Goal: Check status: Check status

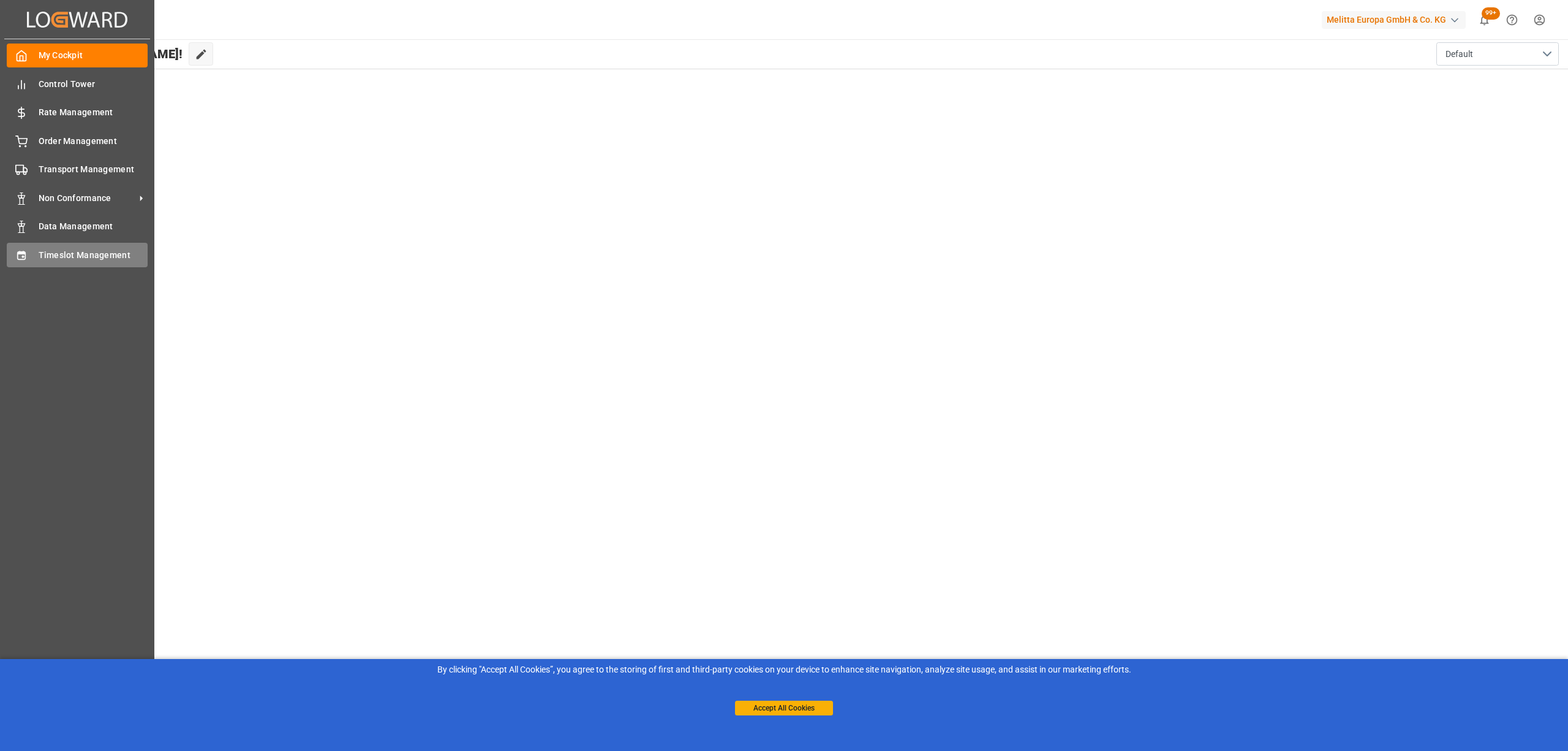
click at [29, 256] on div "Timeslot Management Timeslot Management" at bounding box center [77, 254] width 141 height 24
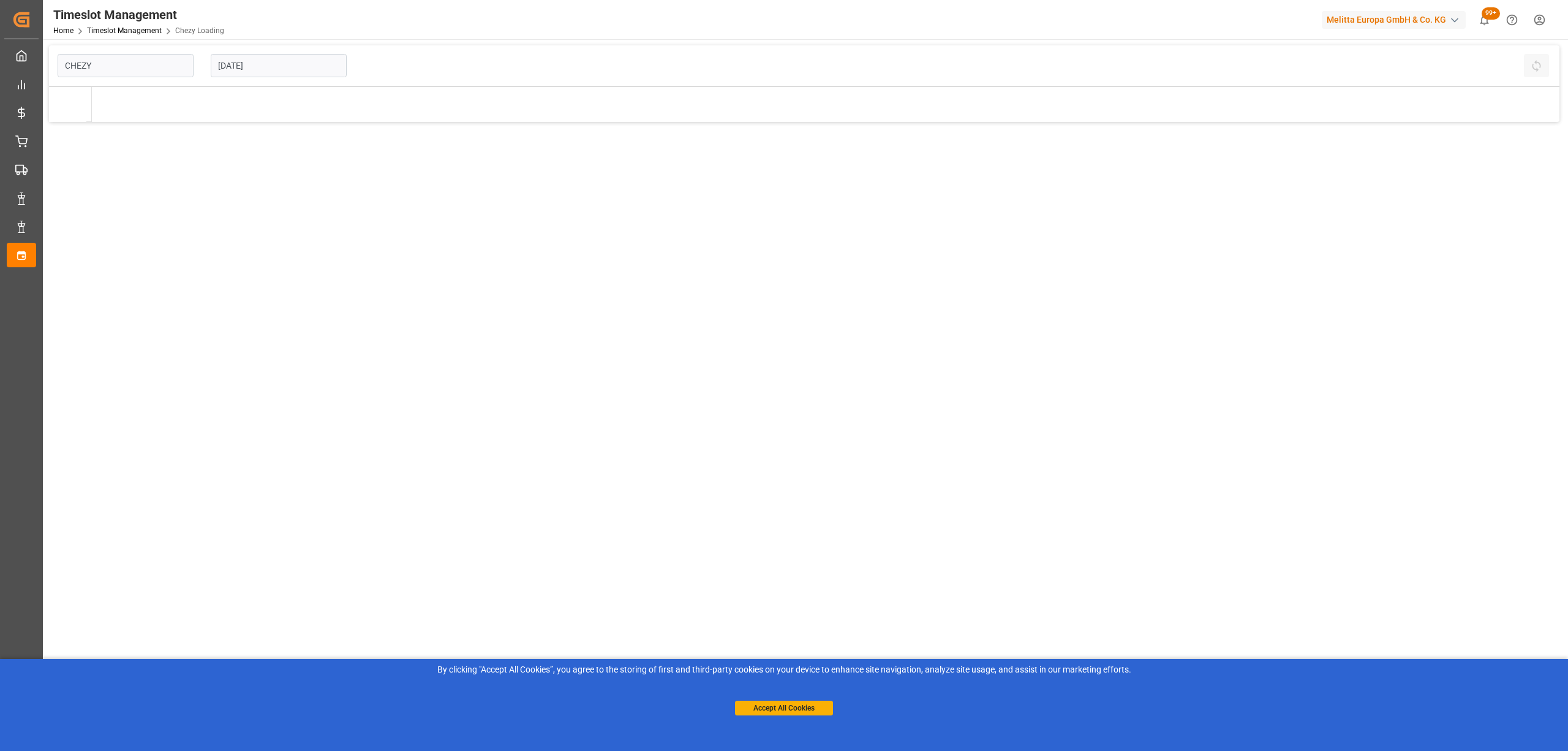
type input "Chezy Loading"
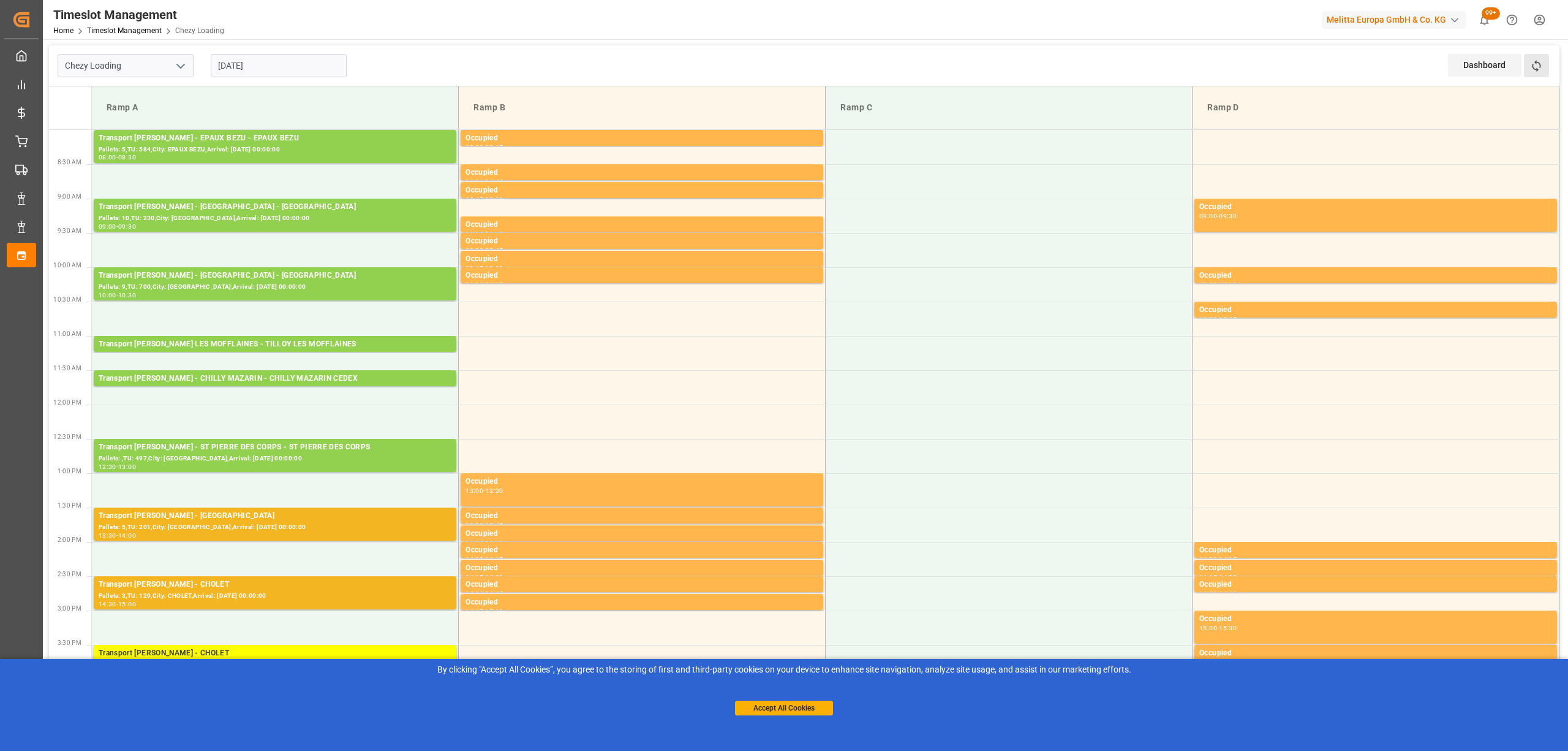
click at [1544, 62] on button "Refresh Time Slots" at bounding box center [1536, 65] width 25 height 24
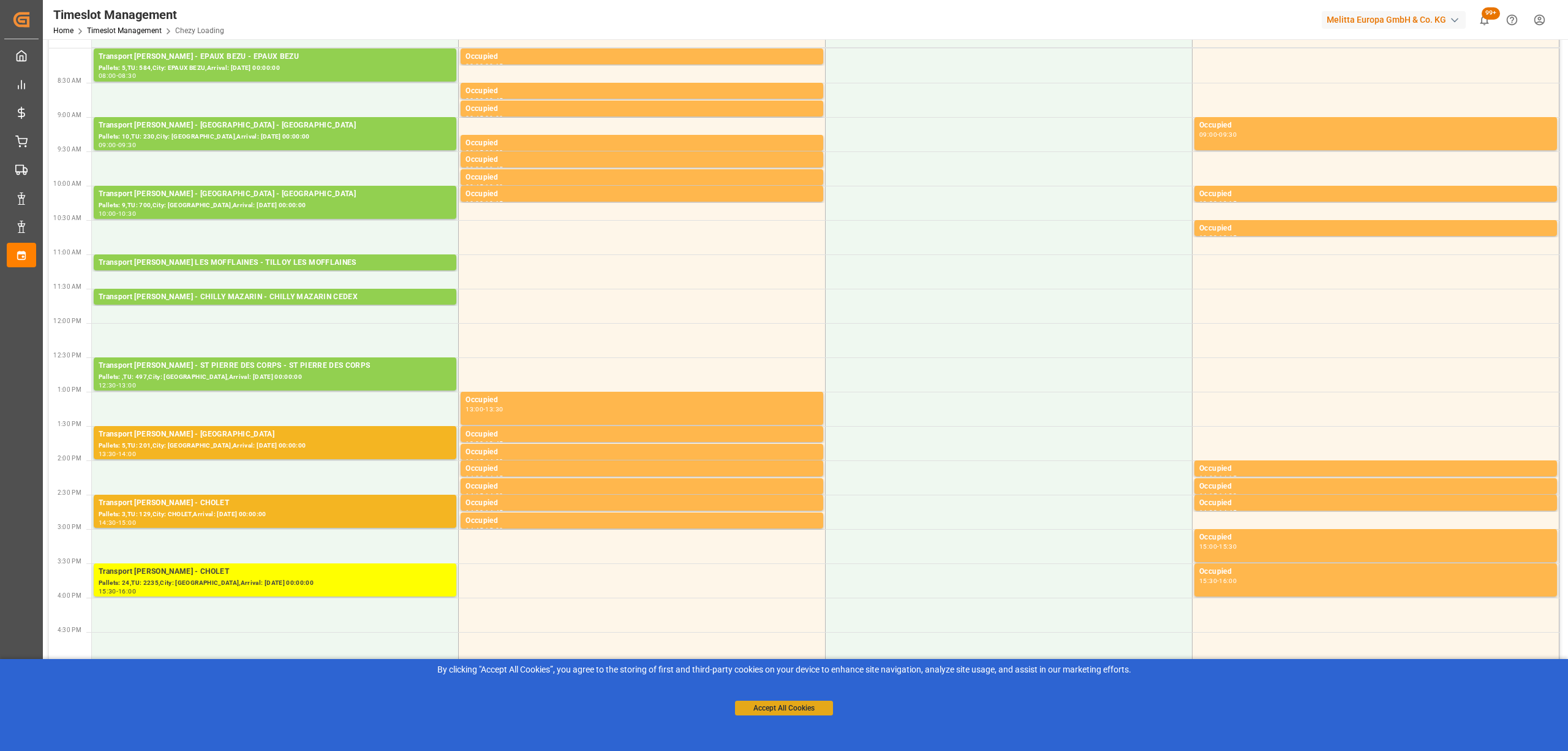
click at [775, 704] on button "Accept All Cookies" at bounding box center [784, 708] width 98 height 15
